Goal: Navigation & Orientation: Find specific page/section

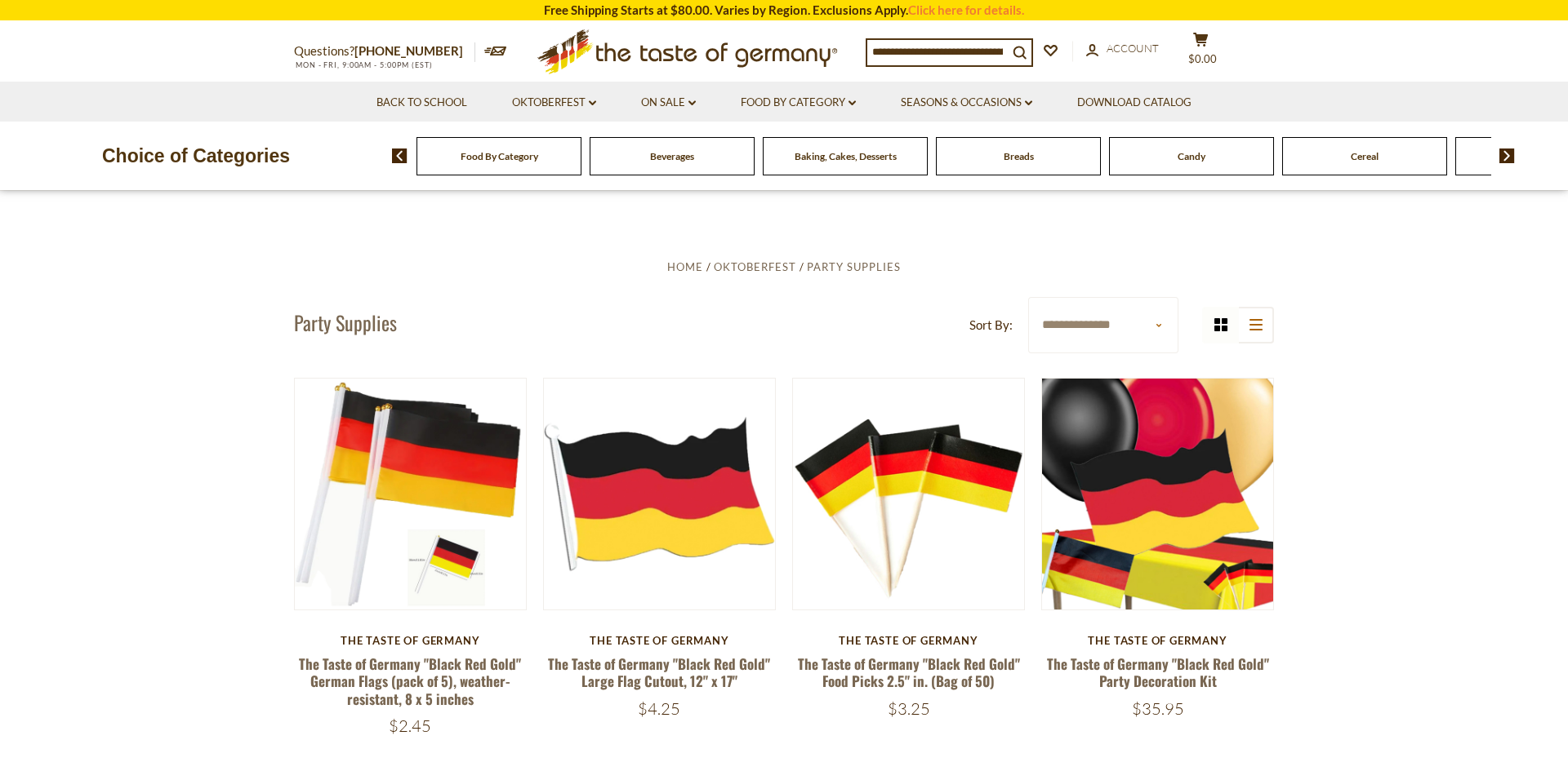
click at [672, 161] on span "Beverages" at bounding box center [672, 156] width 45 height 12
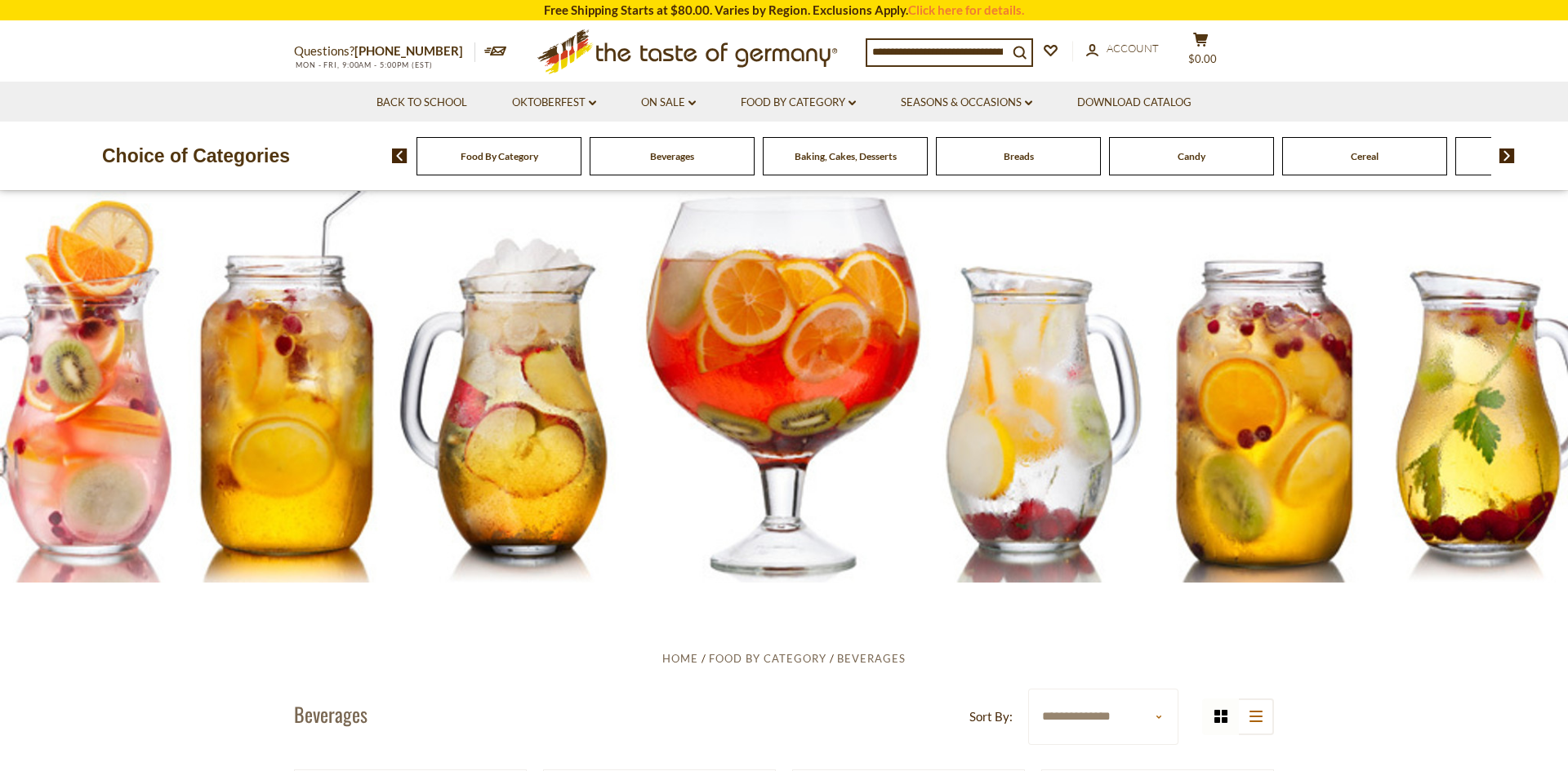
click at [1505, 158] on img at bounding box center [1507, 156] width 16 height 15
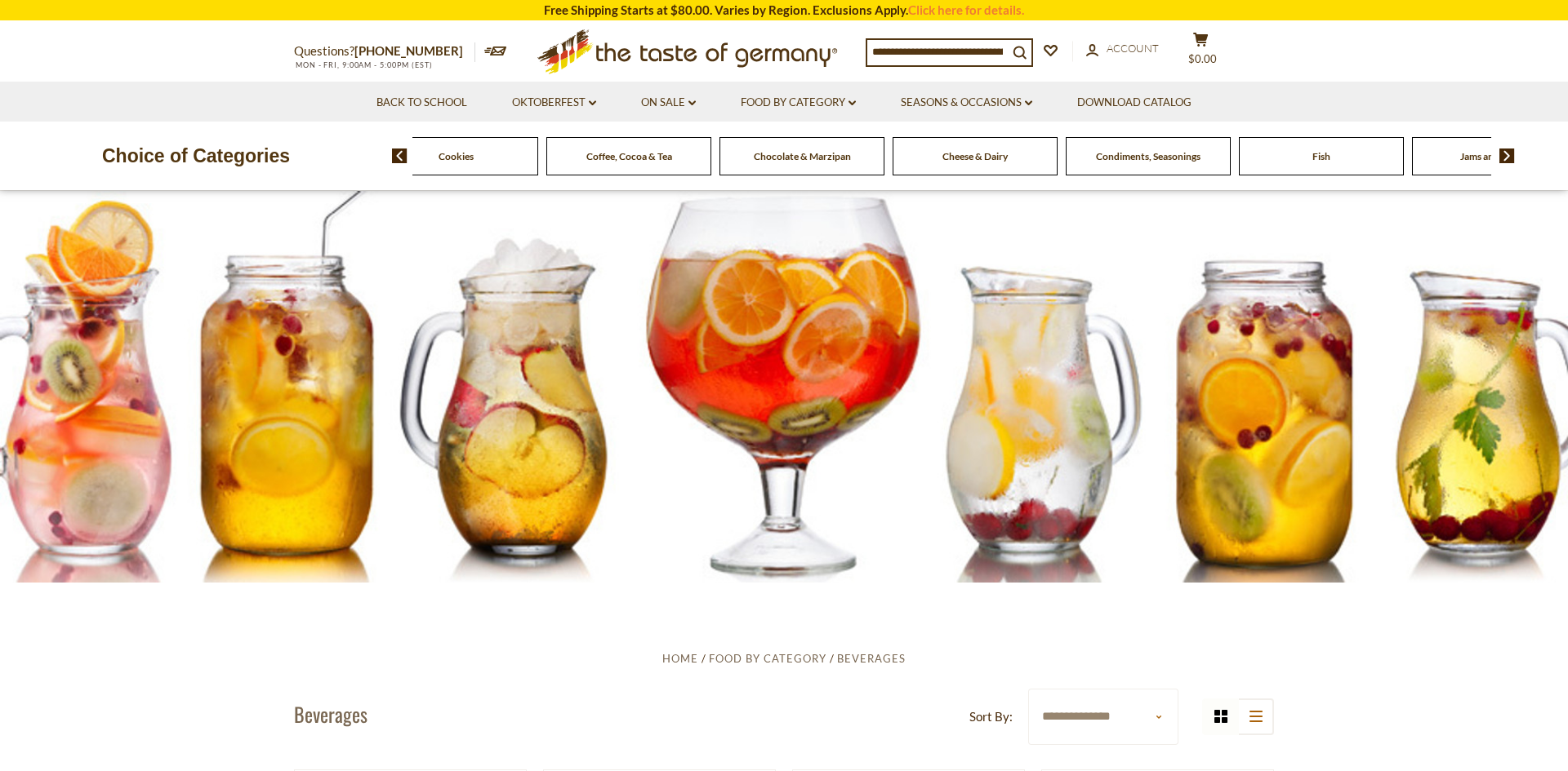
click at [1505, 158] on img at bounding box center [1507, 156] width 16 height 15
click at [599, 155] on span "Chocolate & Marzipan" at bounding box center [586, 156] width 97 height 12
